Goal: Find contact information: Find contact information

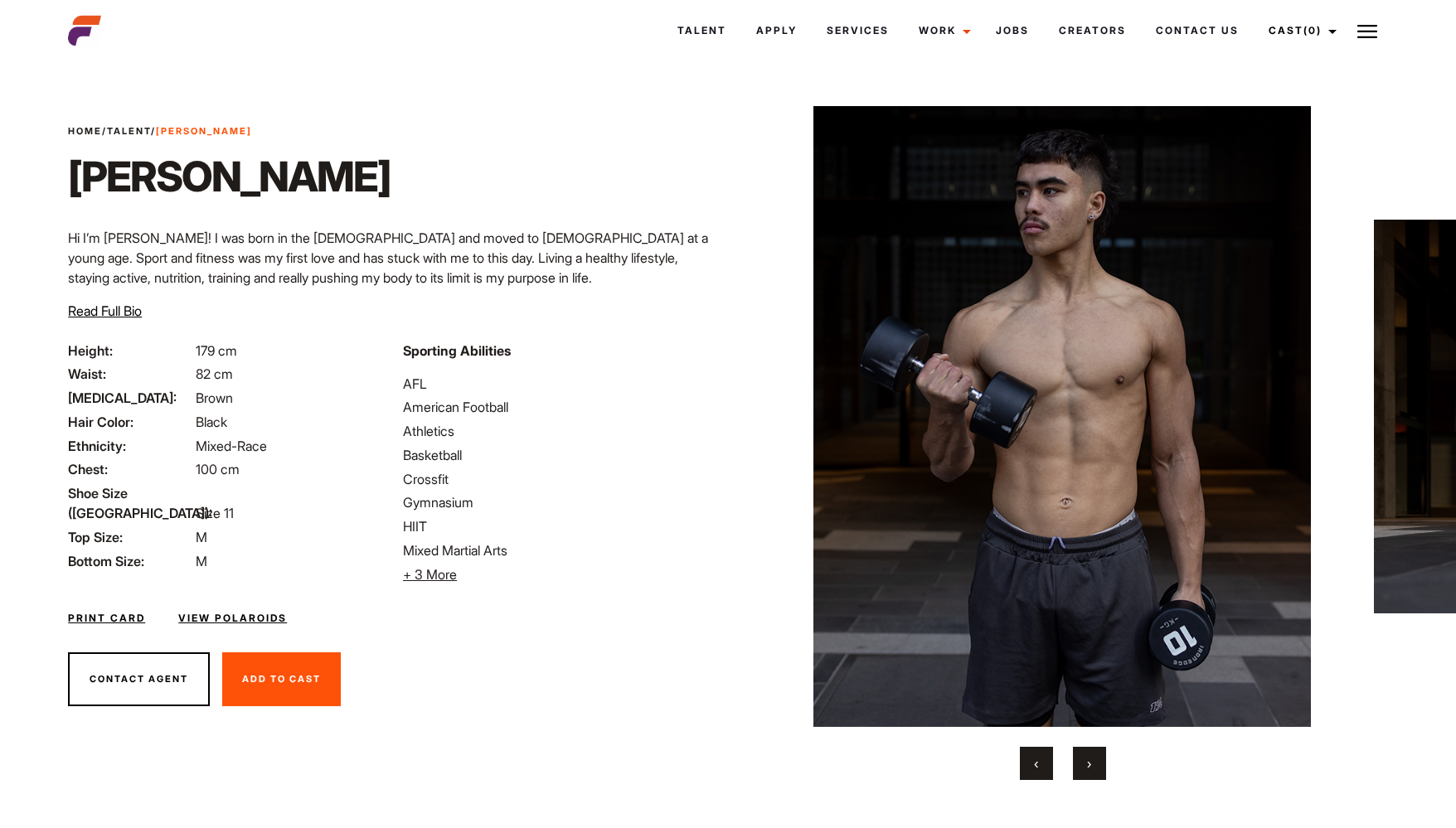
click at [1083, 758] on button "›" at bounding box center [1089, 763] width 33 height 33
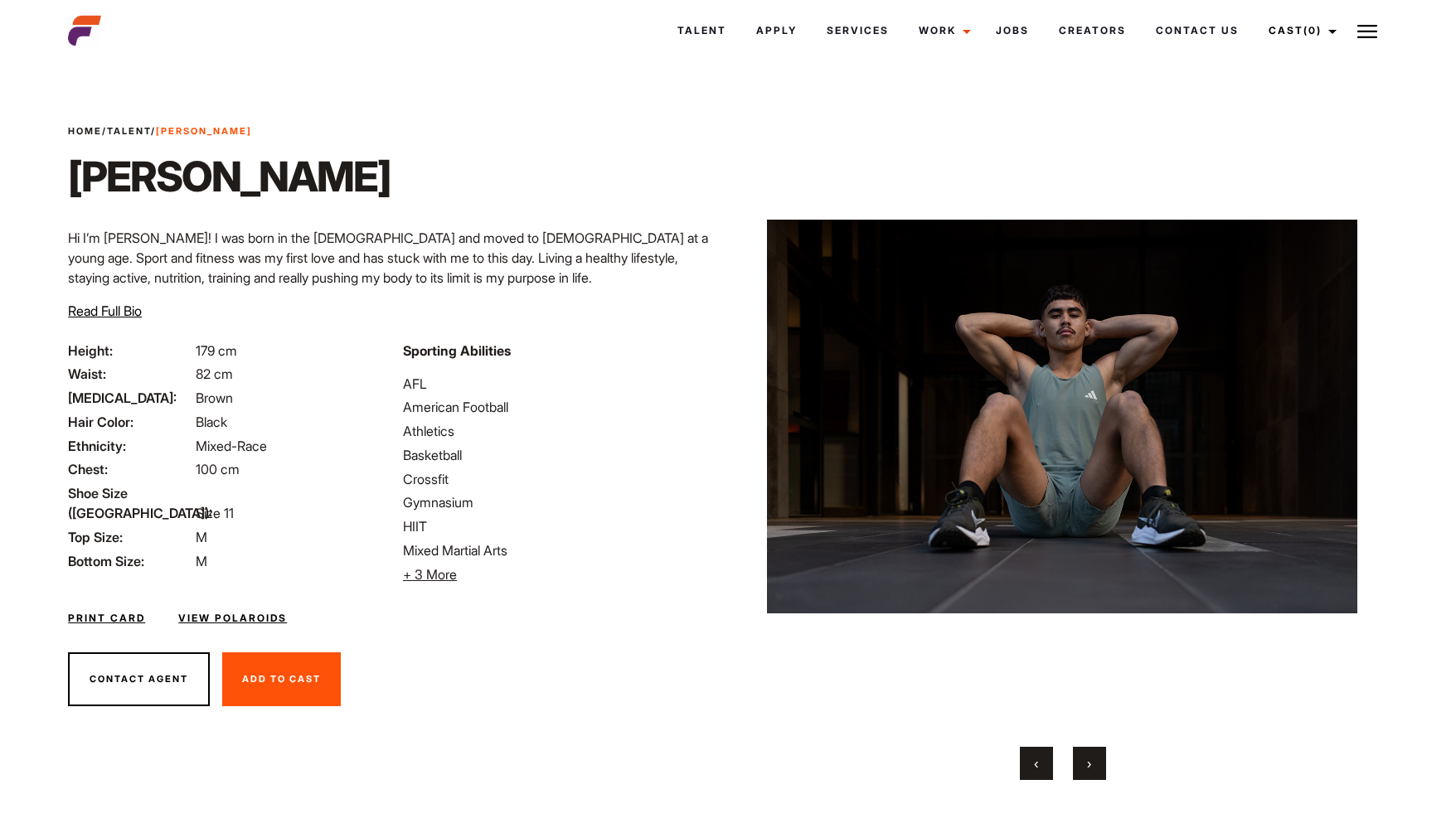
click at [1083, 758] on button "›" at bounding box center [1089, 763] width 33 height 33
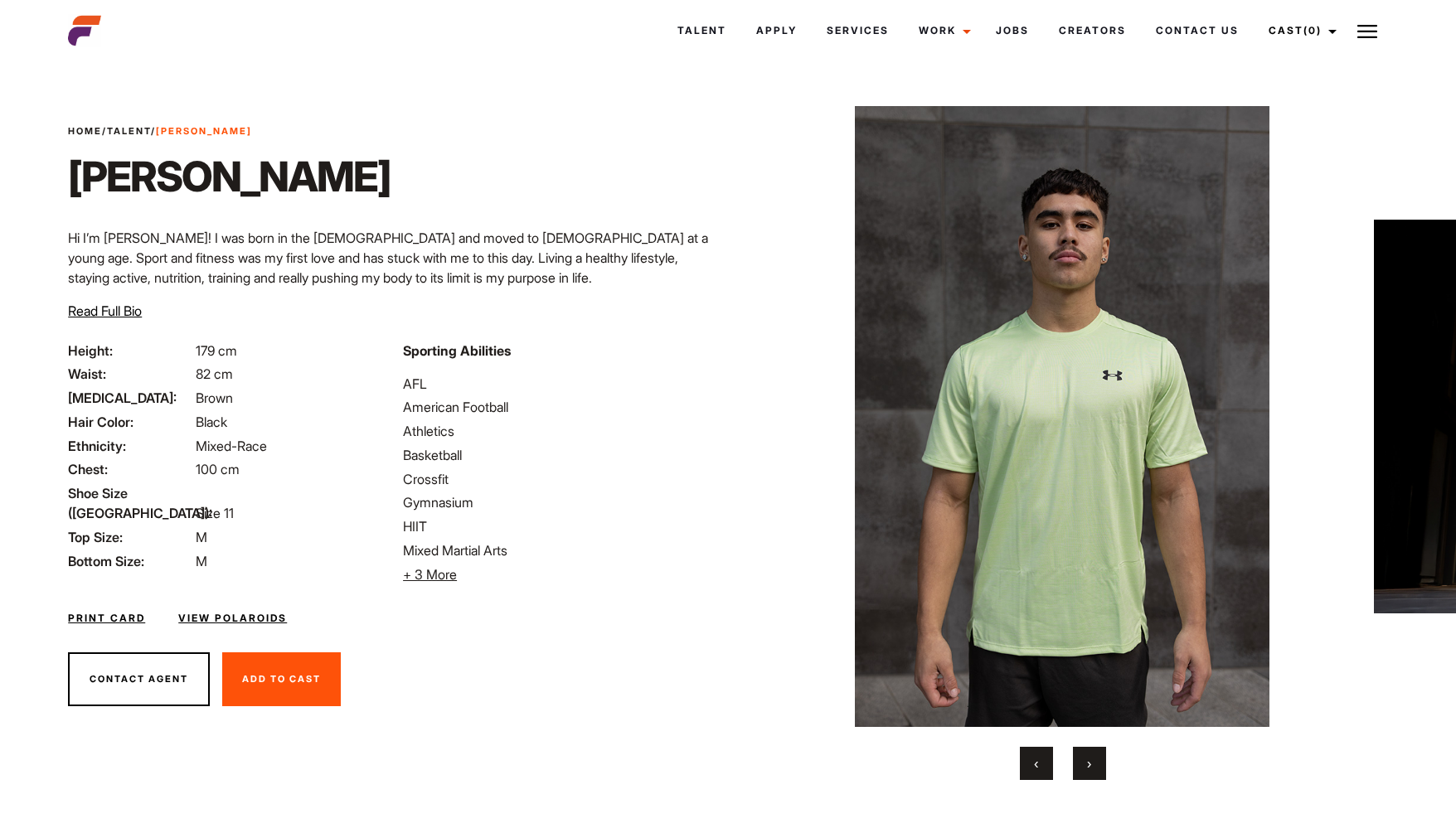
click at [1083, 758] on button "›" at bounding box center [1089, 763] width 33 height 33
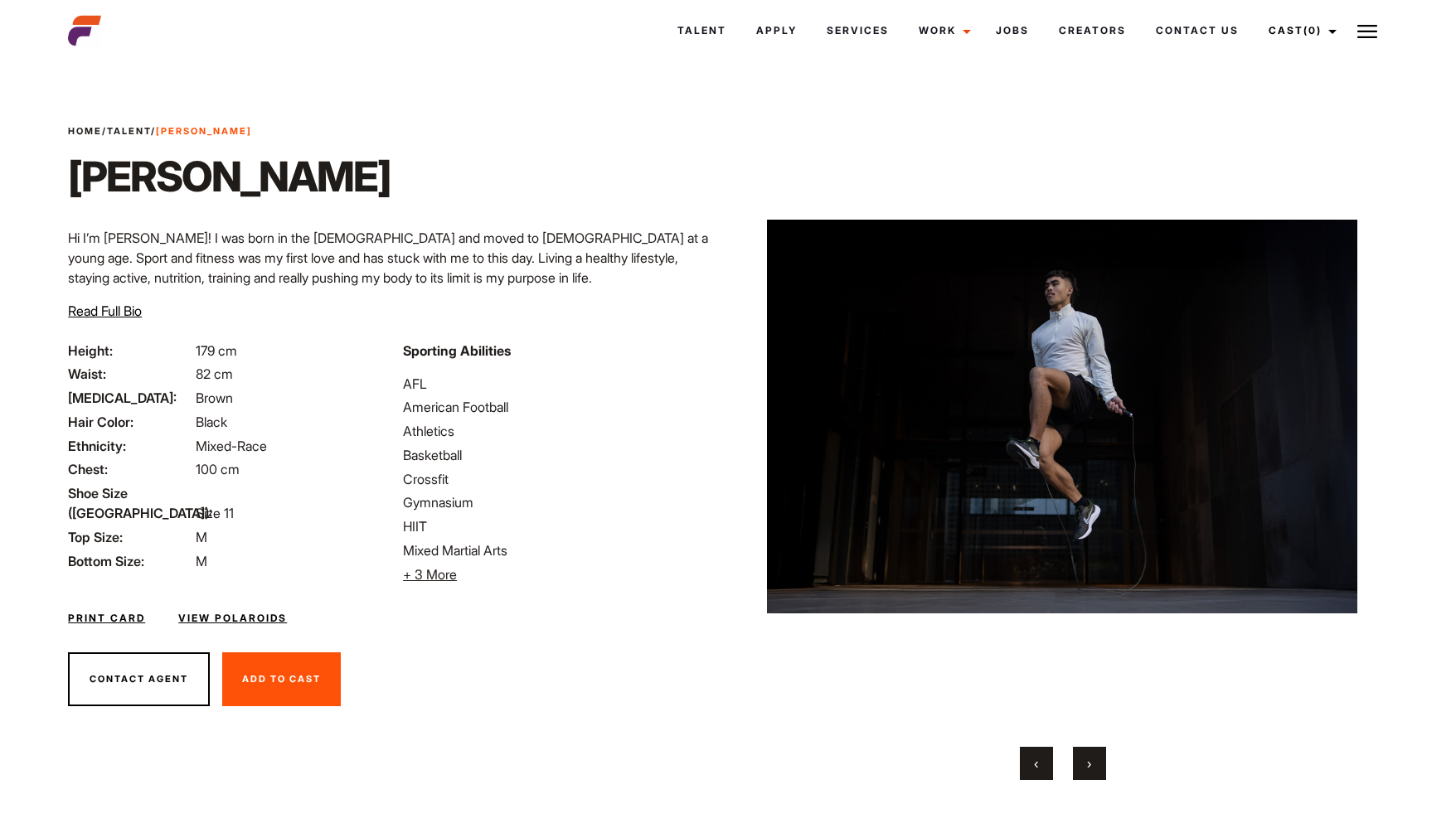
click at [1083, 758] on button "›" at bounding box center [1089, 763] width 33 height 33
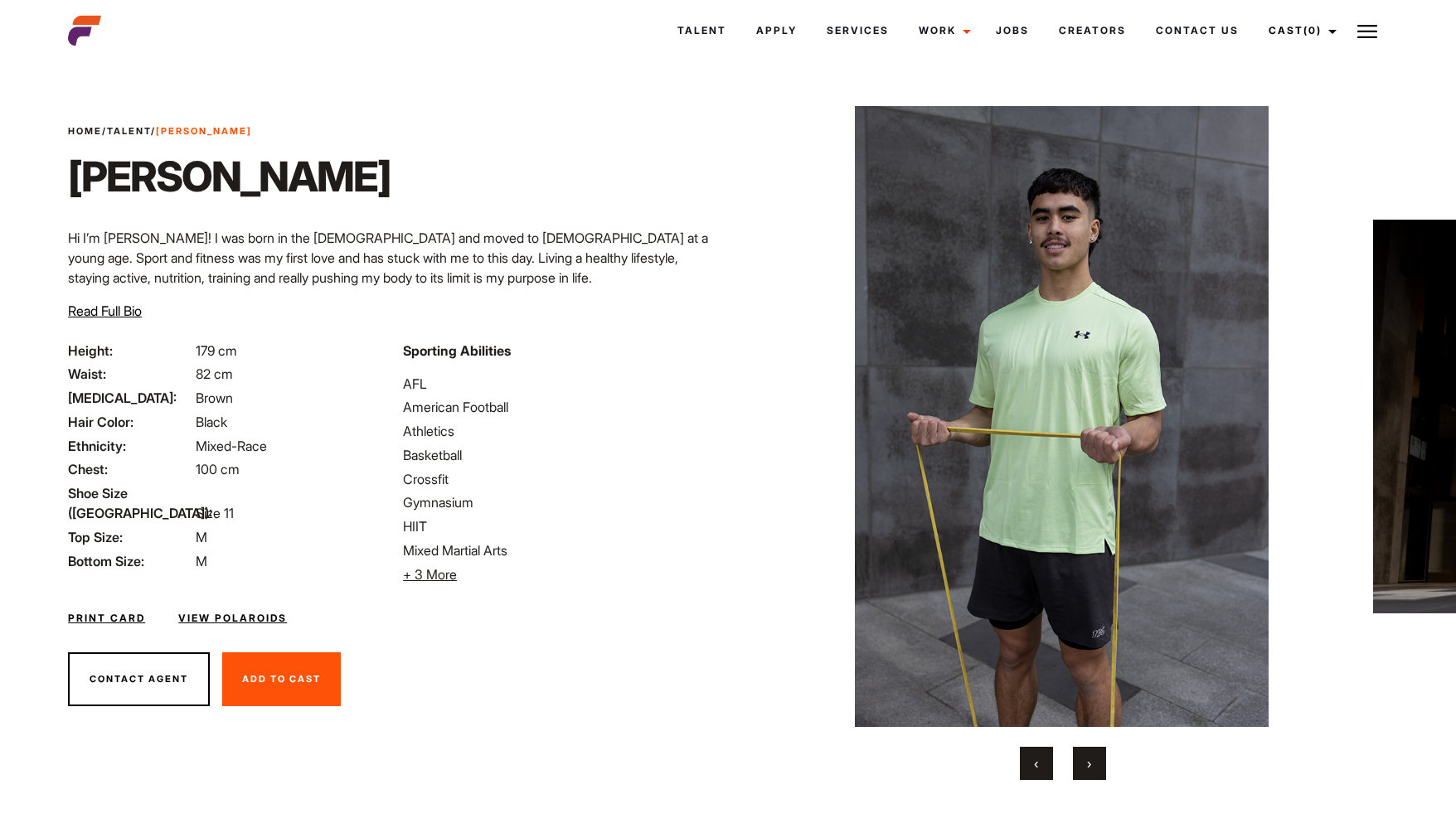
click at [1083, 758] on button "›" at bounding box center [1089, 763] width 33 height 33
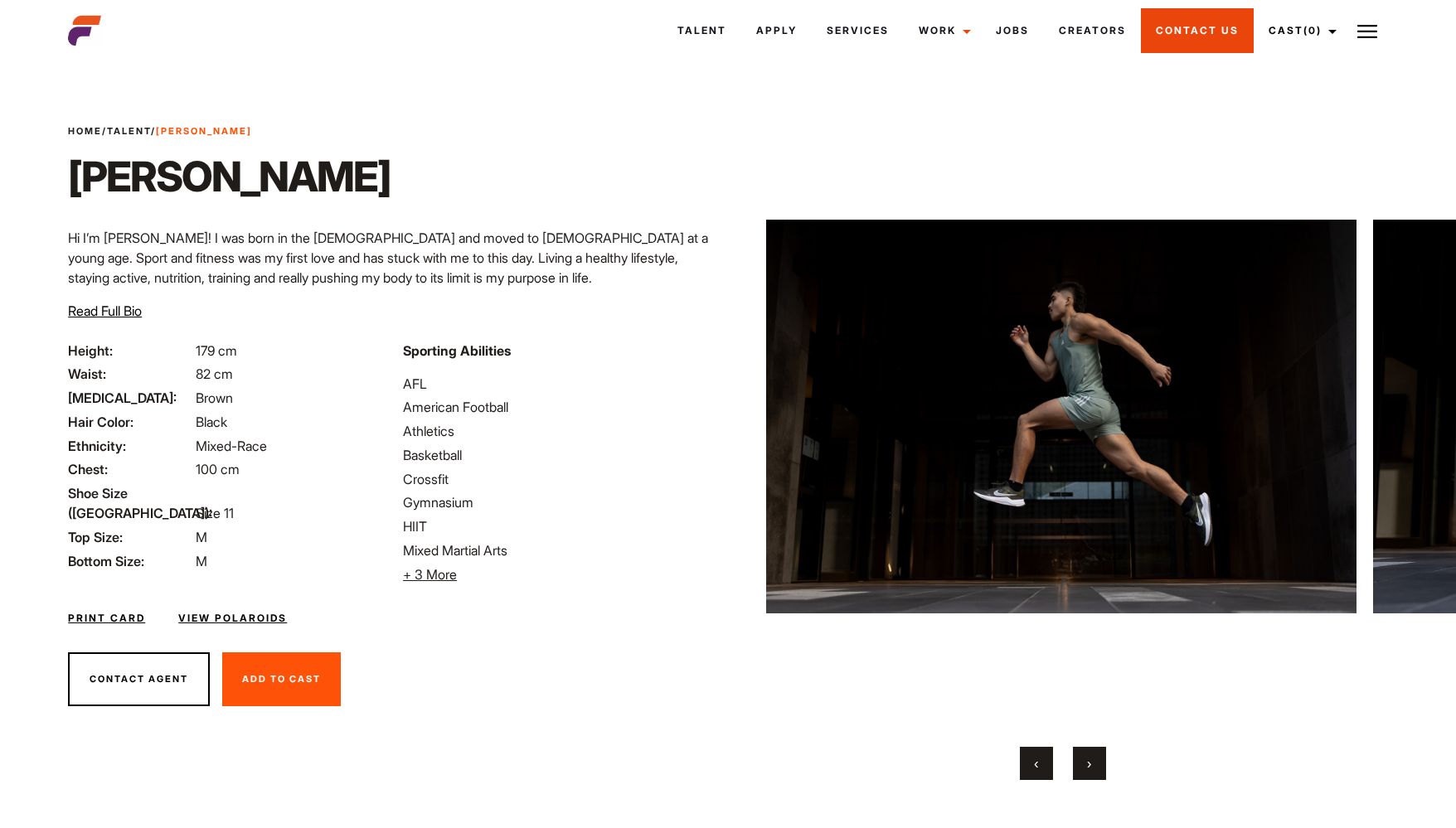
click at [1209, 31] on link "Contact Us" at bounding box center [1197, 31] width 113 height 45
